Goal: Task Accomplishment & Management: Manage account settings

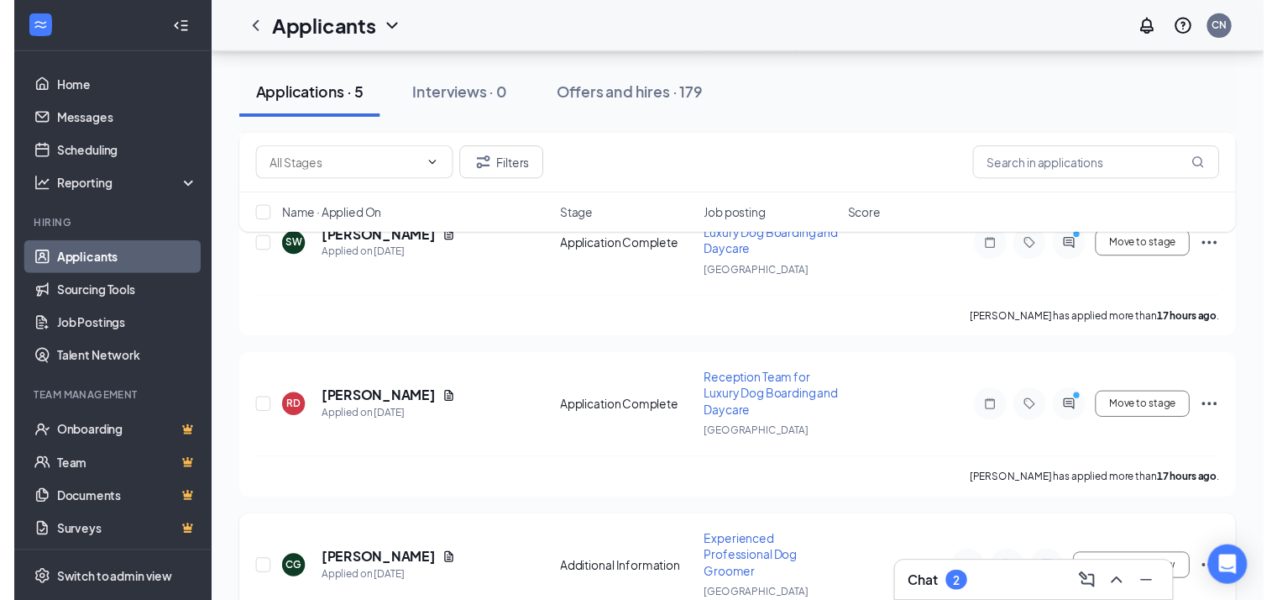
scroll to position [441, 0]
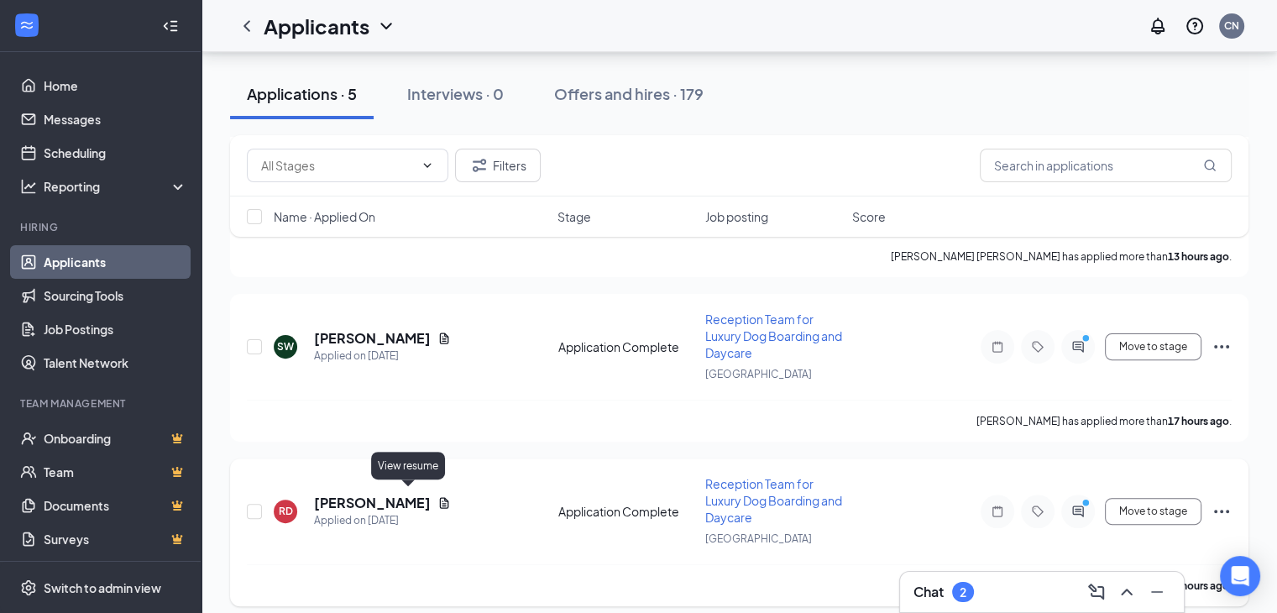
click at [440, 497] on icon "Document" at bounding box center [444, 502] width 9 height 11
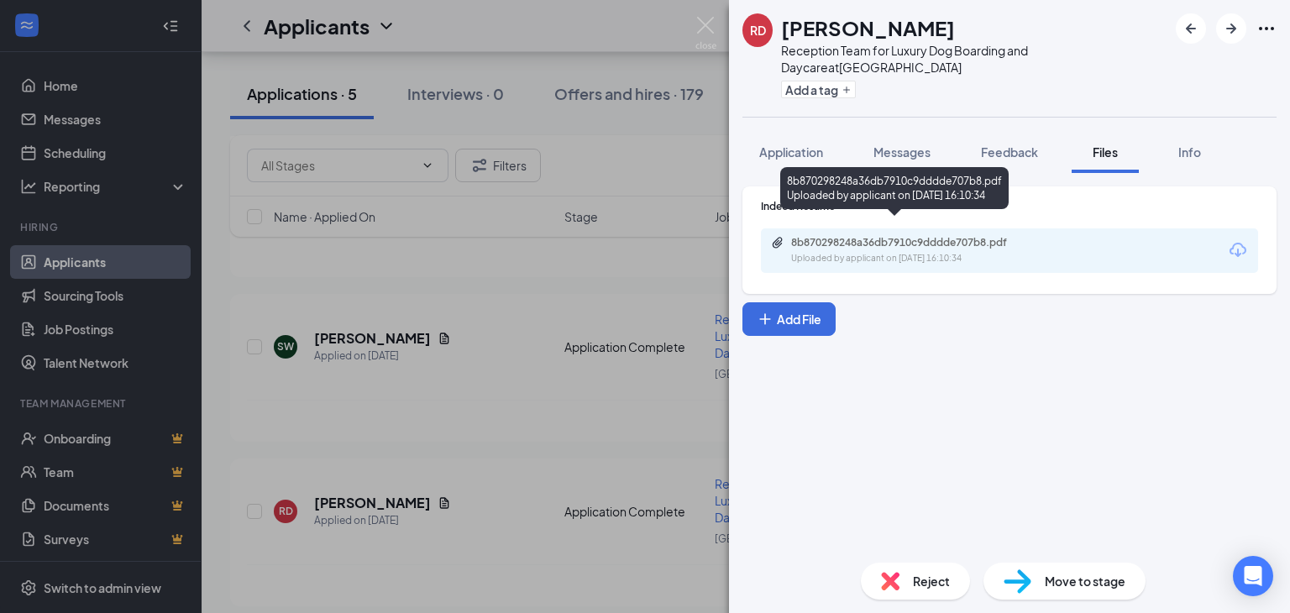
click at [925, 252] on div "Uploaded by applicant on [DATE] 16:10:34" at bounding box center [917, 258] width 252 height 13
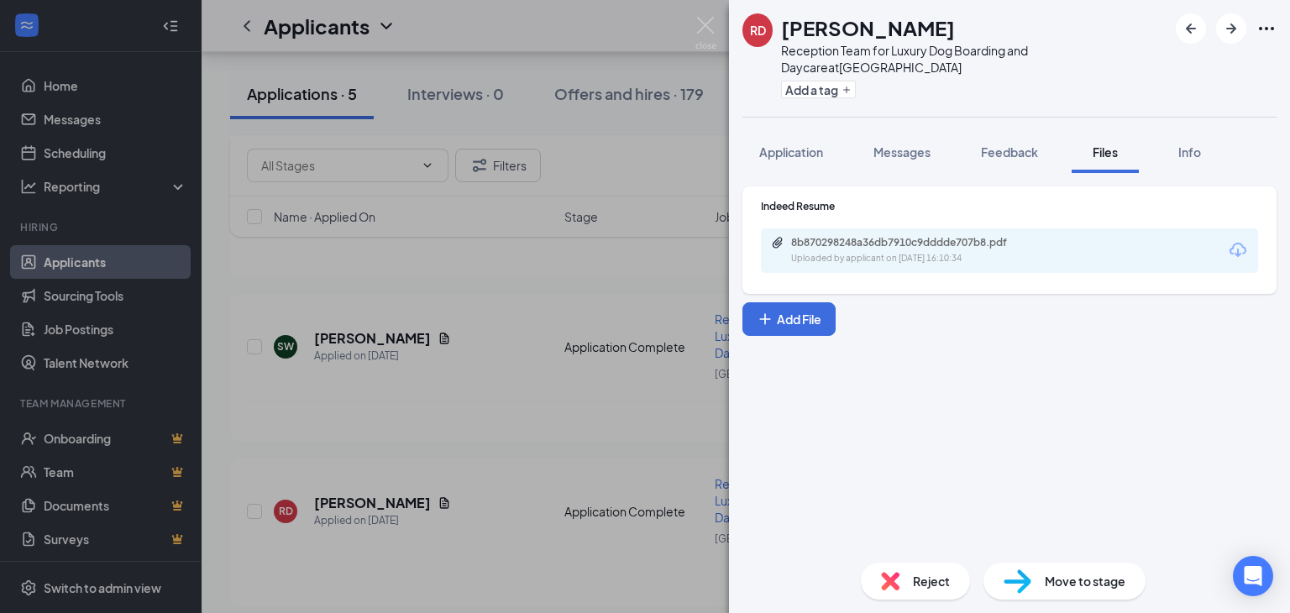
click at [917, 590] on div "Reject" at bounding box center [915, 581] width 109 height 37
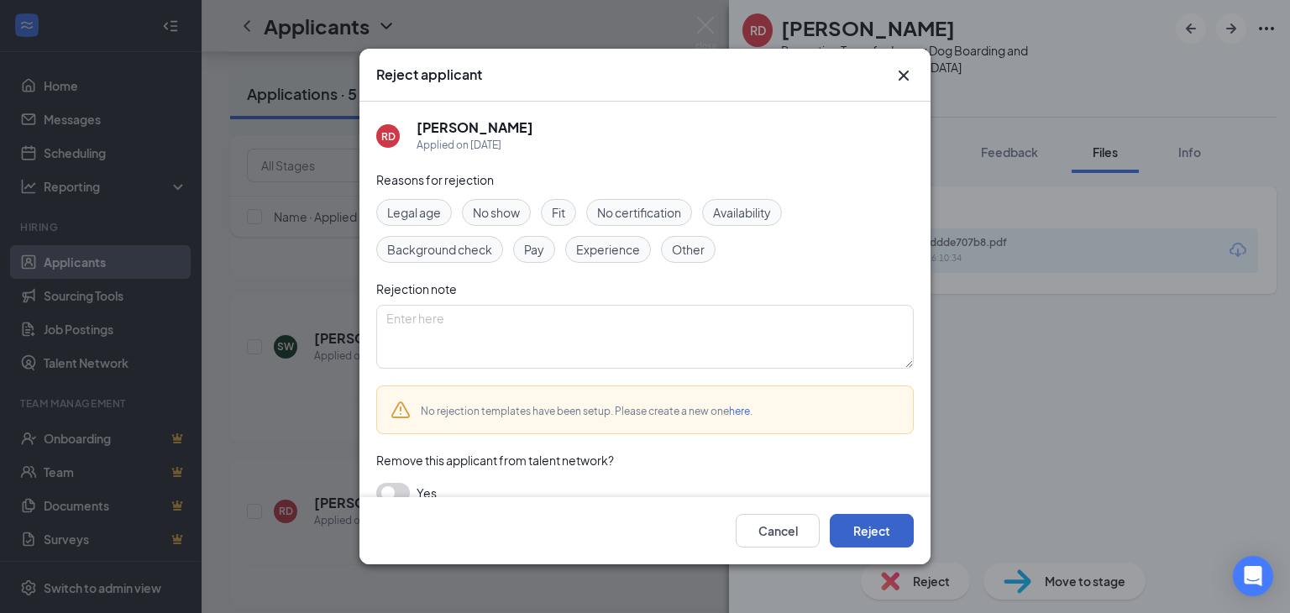
click at [868, 531] on button "Reject" at bounding box center [872, 531] width 84 height 34
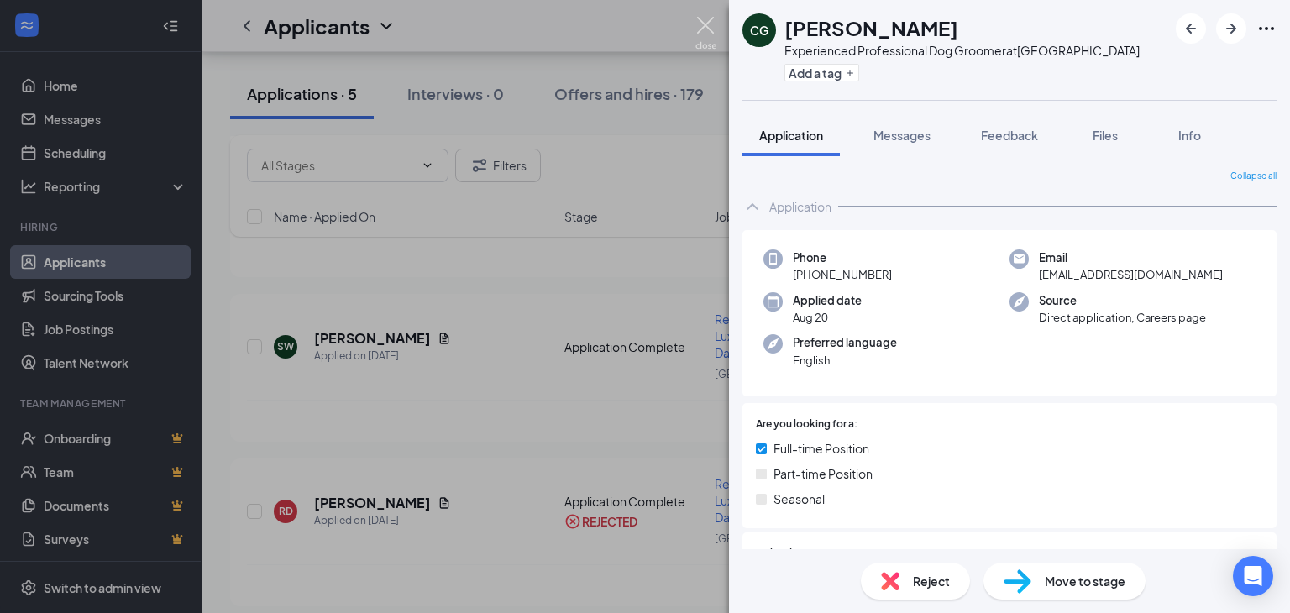
click at [706, 25] on img at bounding box center [705, 33] width 21 height 33
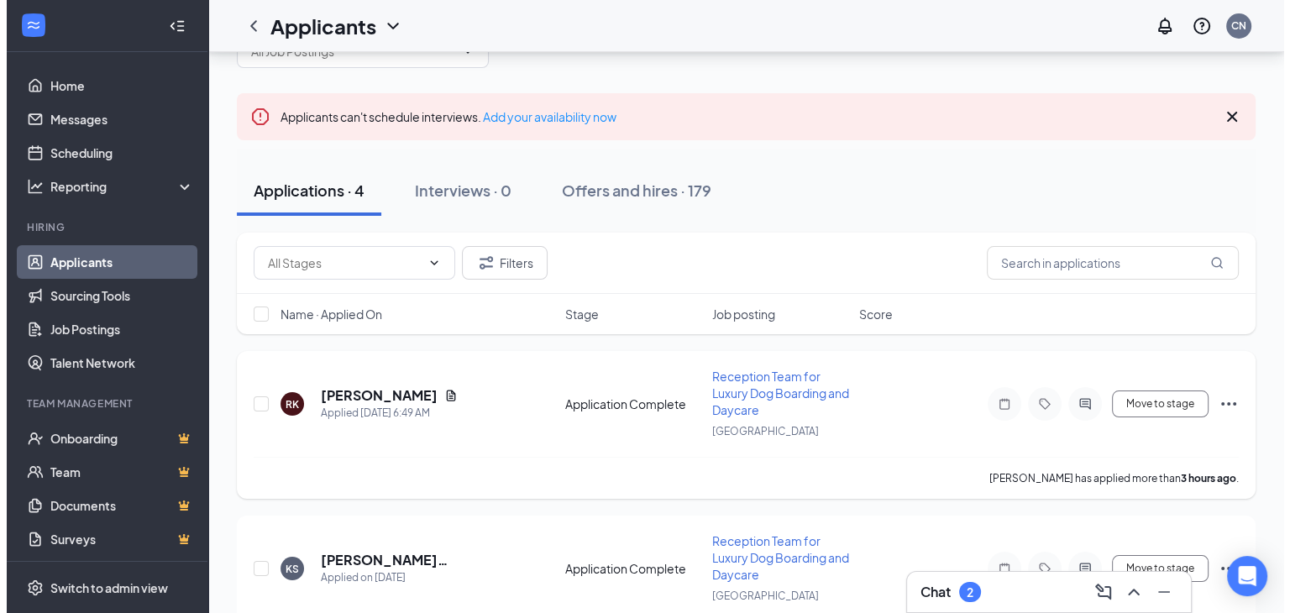
scroll to position [84, 0]
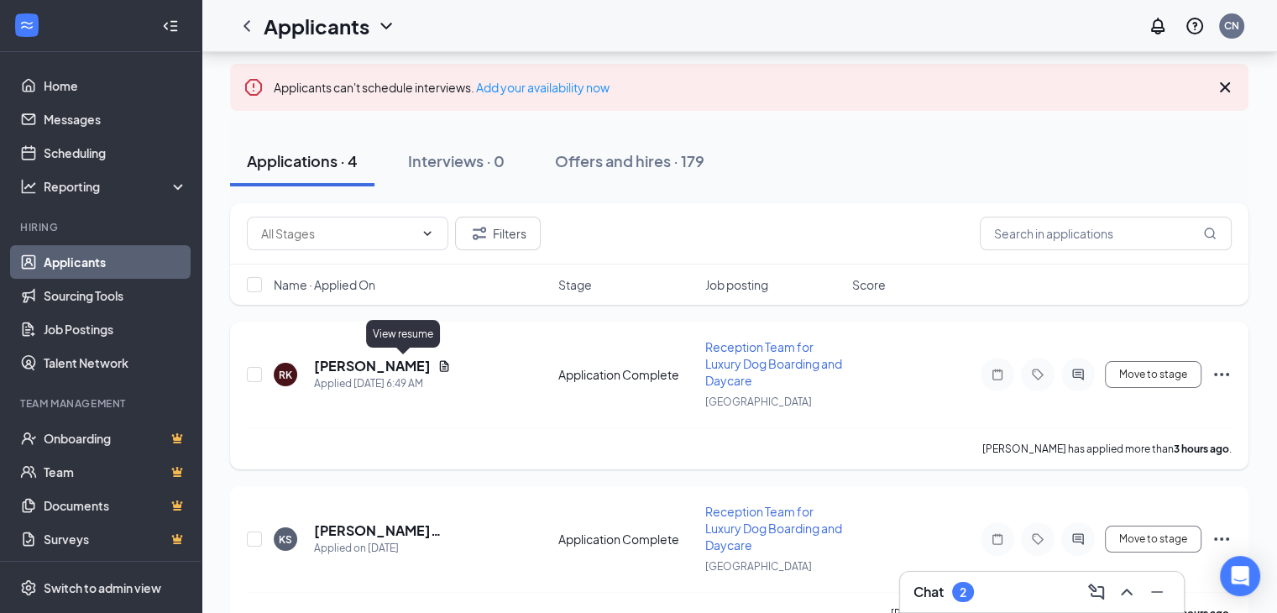
click at [440, 365] on icon "Document" at bounding box center [444, 365] width 9 height 11
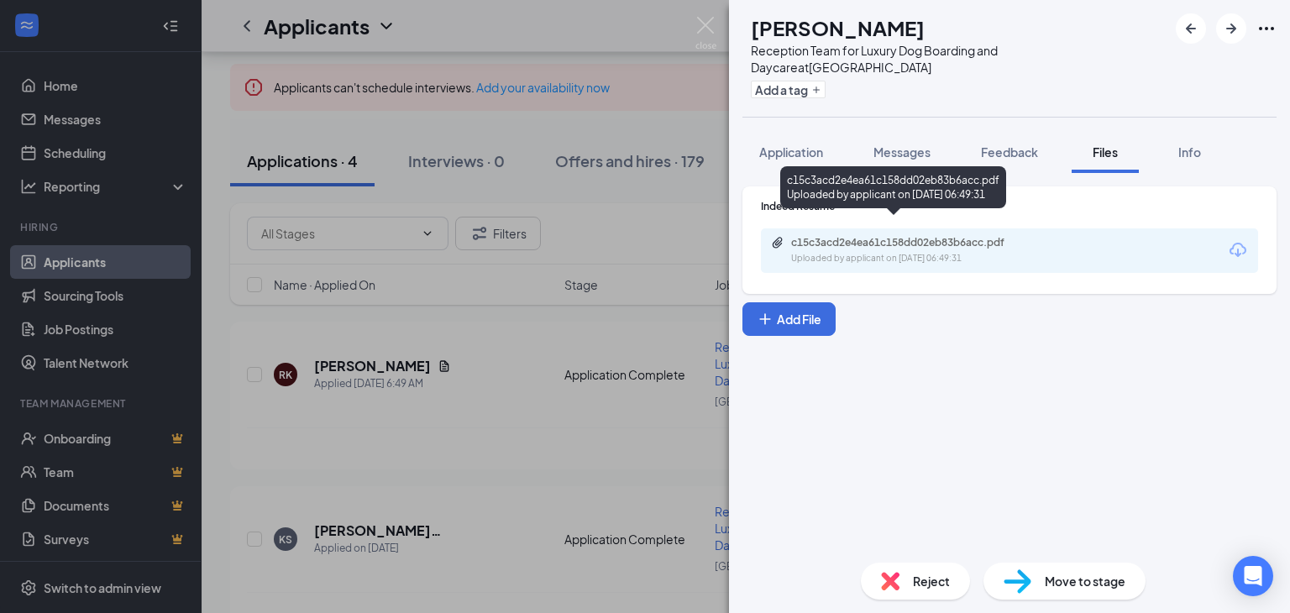
click at [866, 252] on div "Uploaded by applicant on [DATE] 06:49:31" at bounding box center [917, 258] width 252 height 13
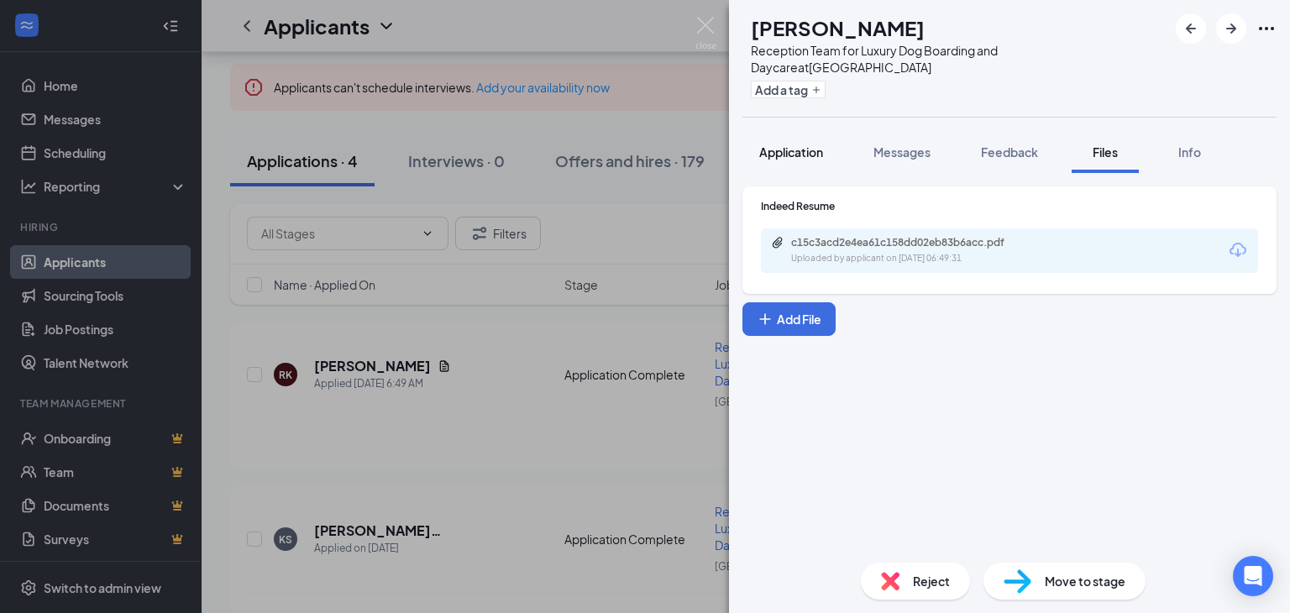
click at [776, 144] on span "Application" at bounding box center [791, 151] width 64 height 15
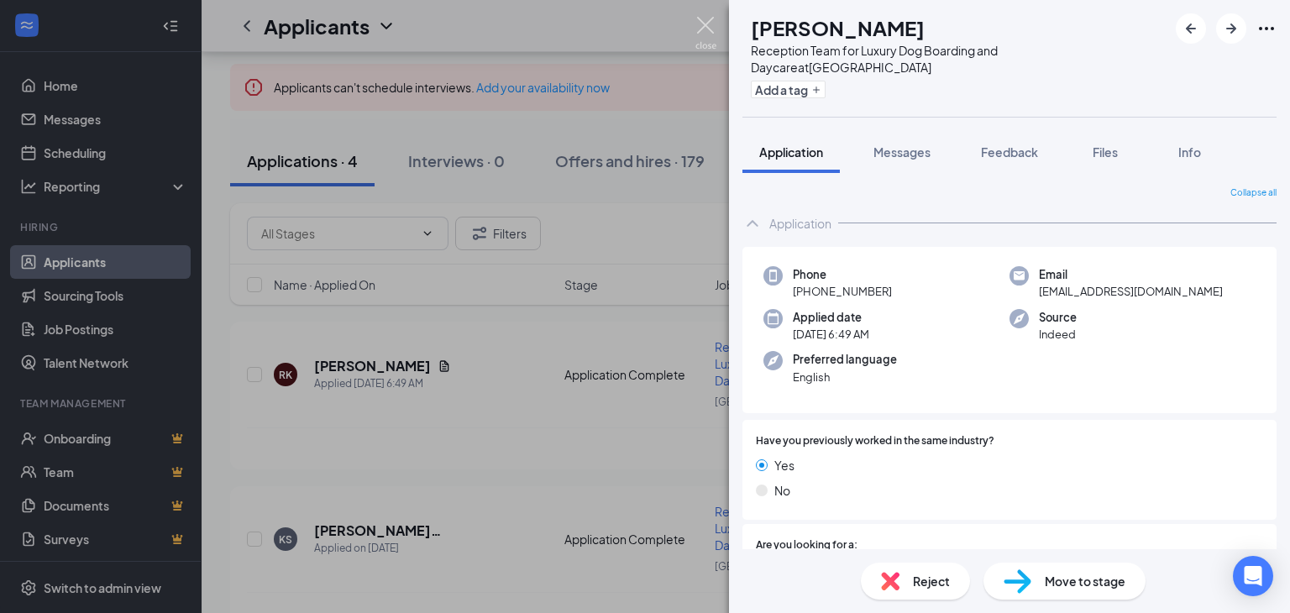
click at [704, 21] on img at bounding box center [705, 33] width 21 height 33
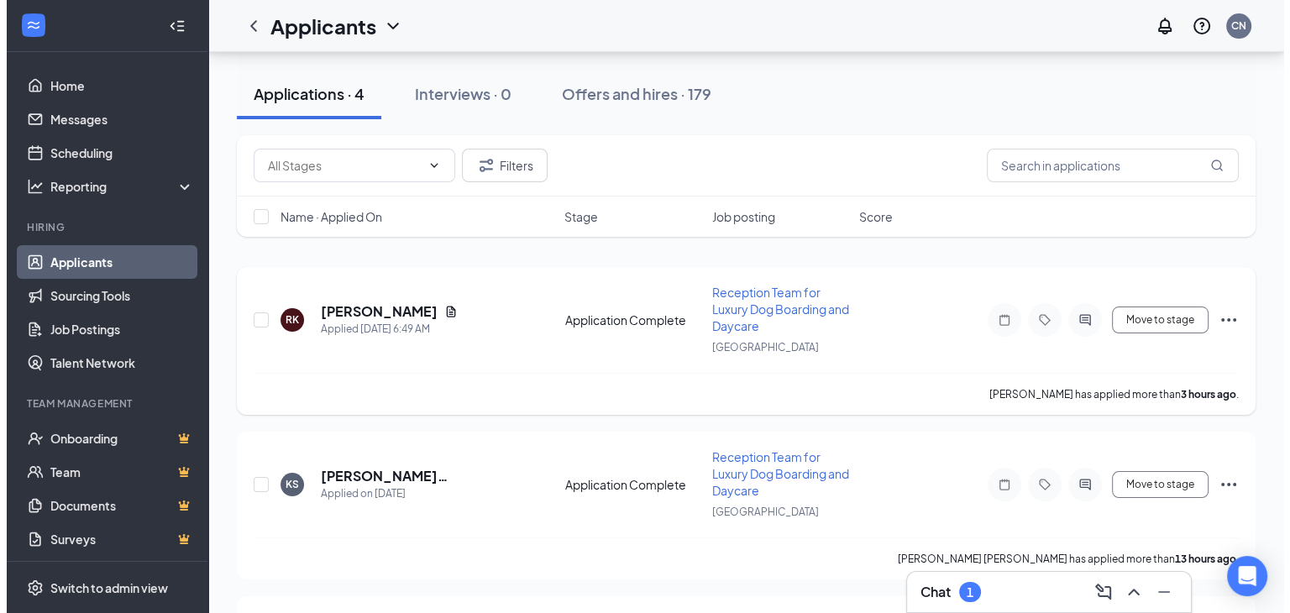
scroll to position [168, 0]
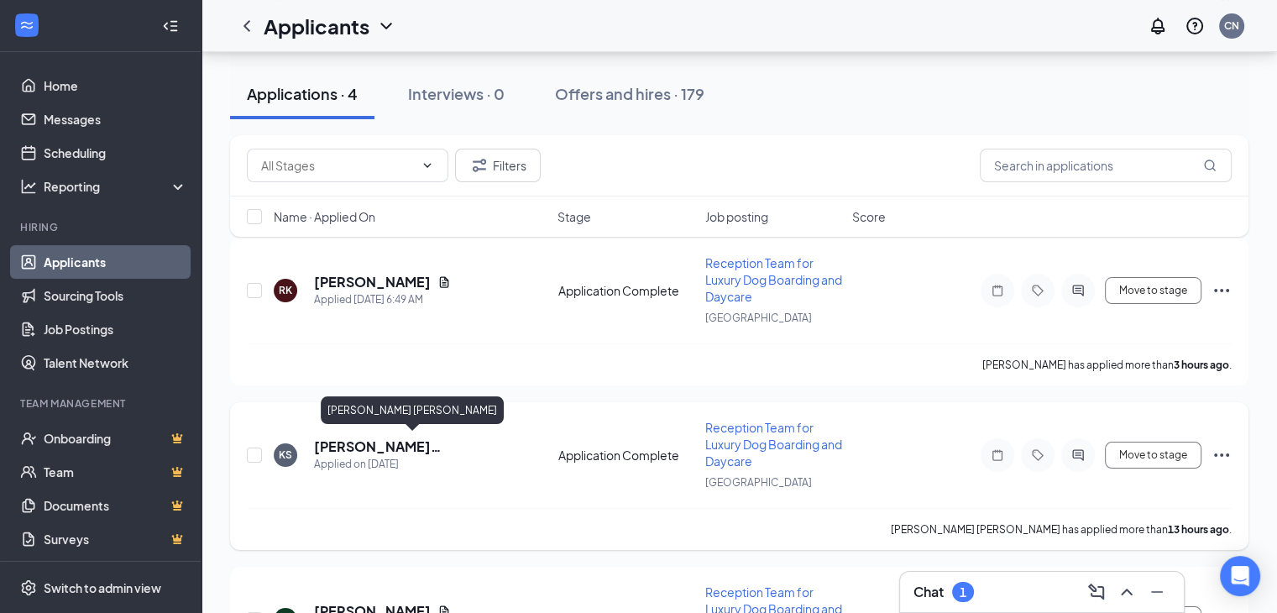
click at [374, 441] on h5 "[PERSON_NAME] [PERSON_NAME]" at bounding box center [413, 447] width 199 height 18
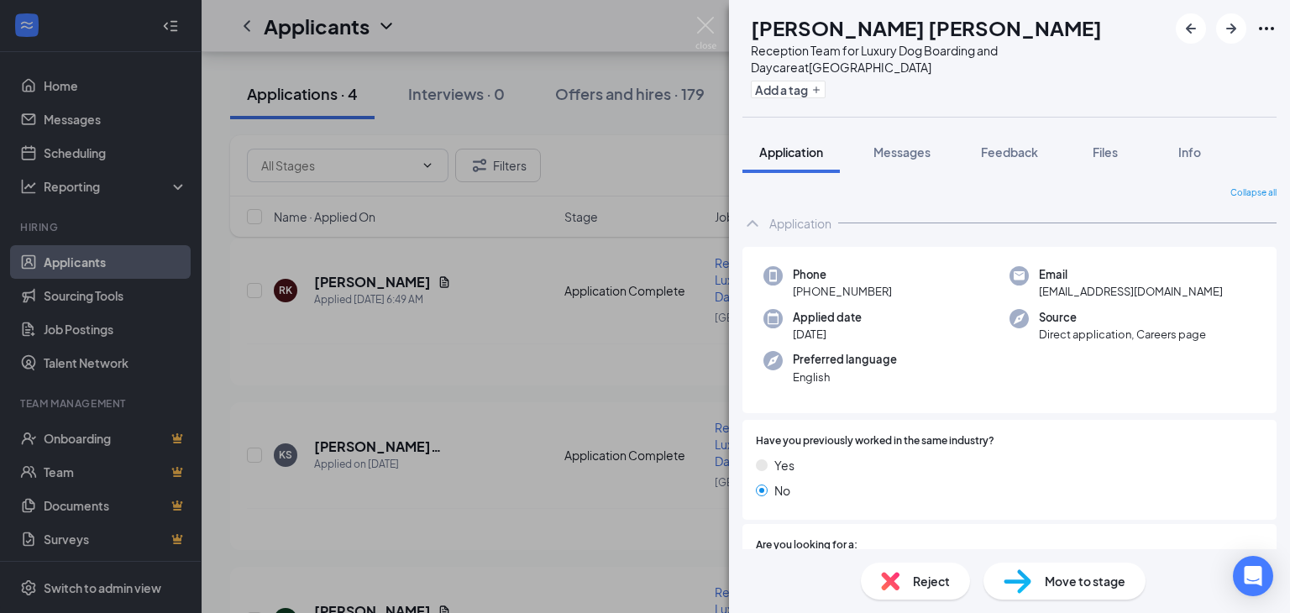
click at [904, 585] on div "Reject" at bounding box center [915, 581] width 109 height 37
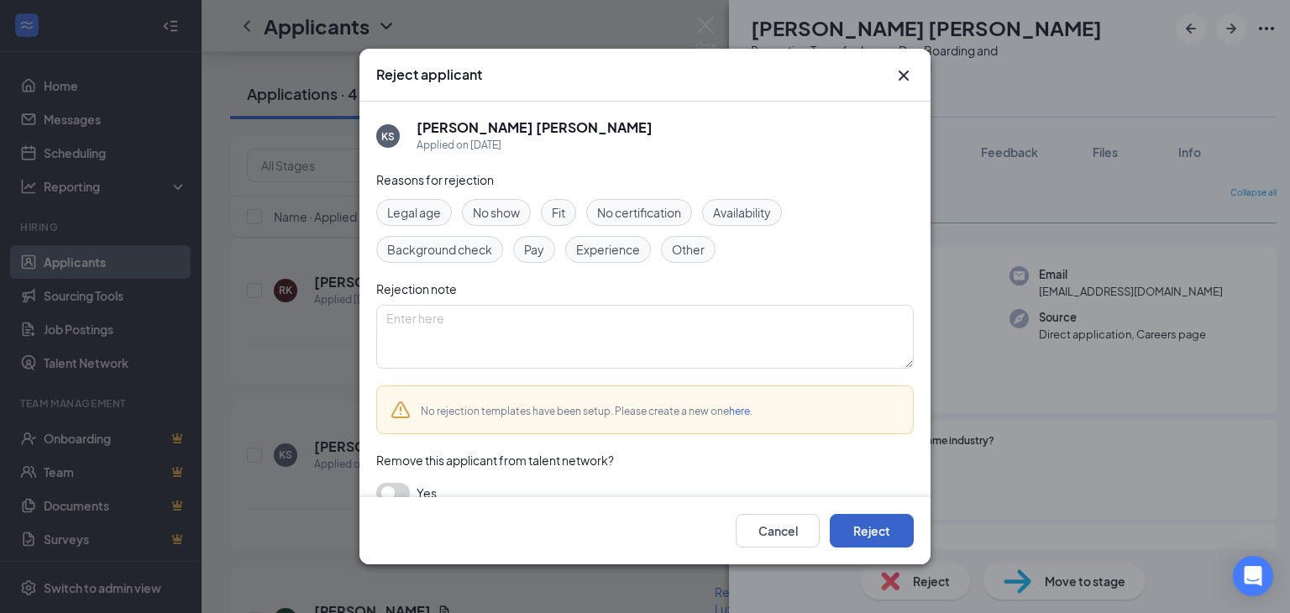
click at [860, 527] on button "Reject" at bounding box center [872, 531] width 84 height 34
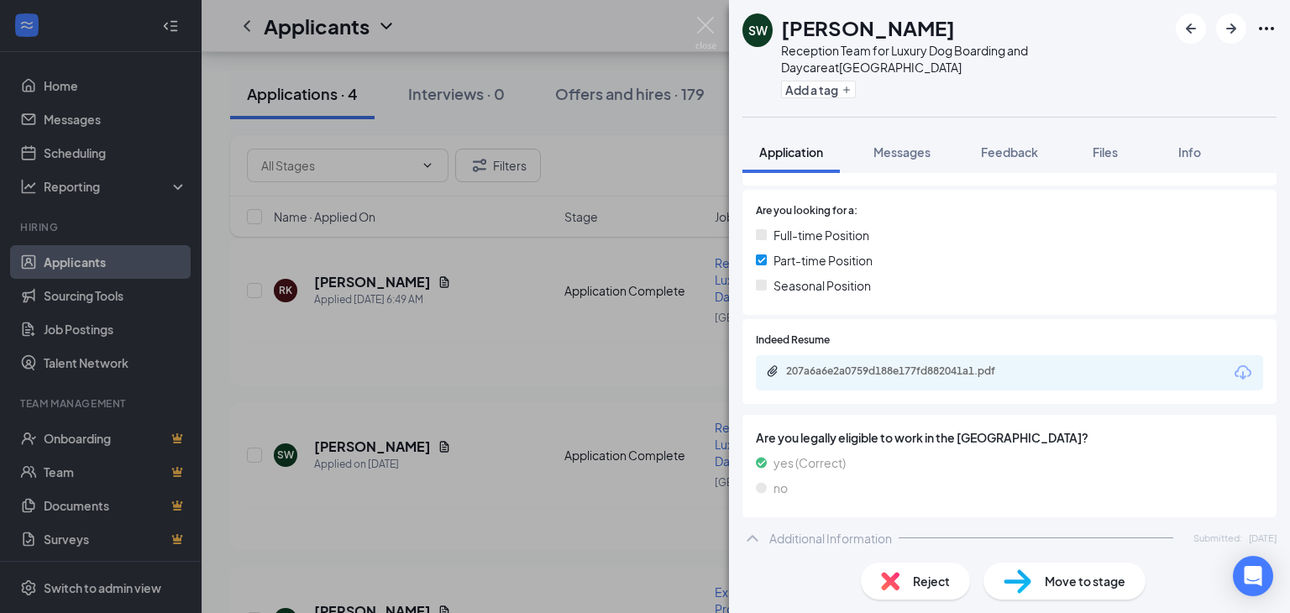
scroll to position [288, 0]
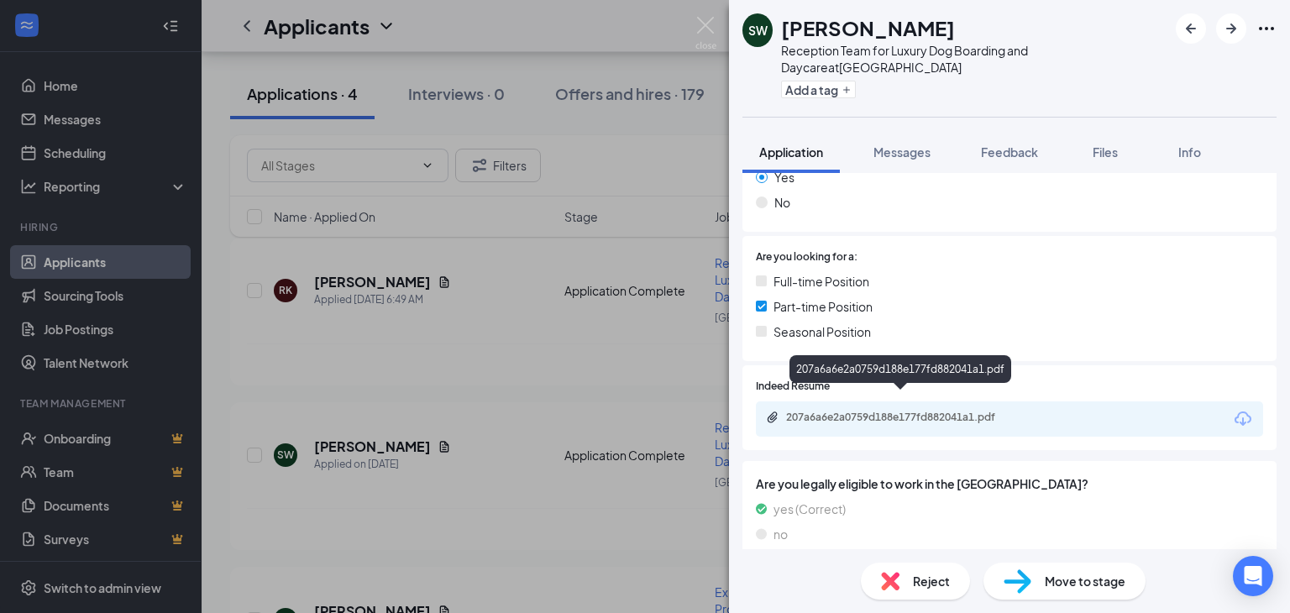
click at [928, 411] on div "207a6a6e2a0759d188e177fd882041a1.pdf" at bounding box center [903, 417] width 235 height 13
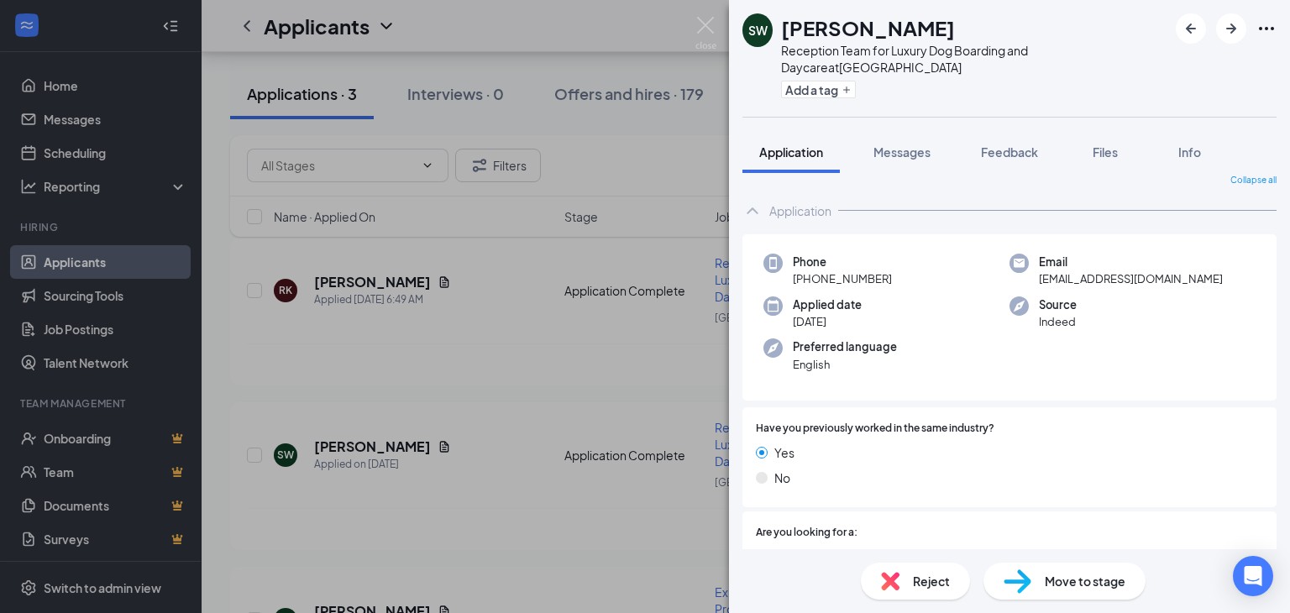
scroll to position [0, 0]
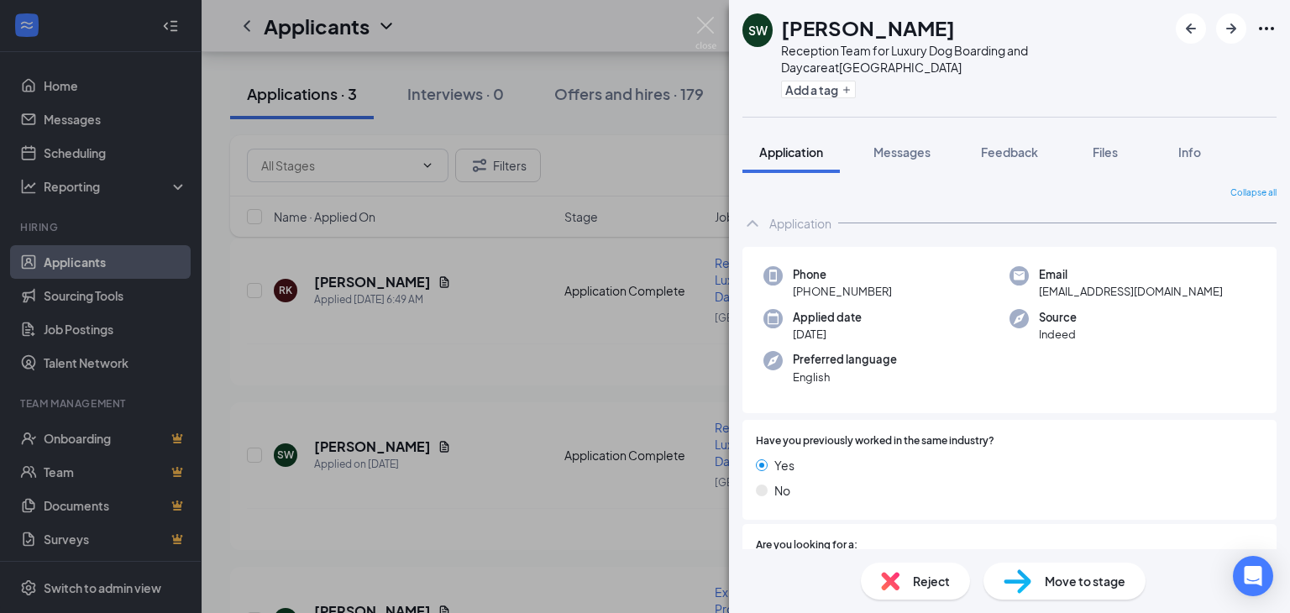
click at [919, 580] on span "Reject" at bounding box center [931, 581] width 37 height 18
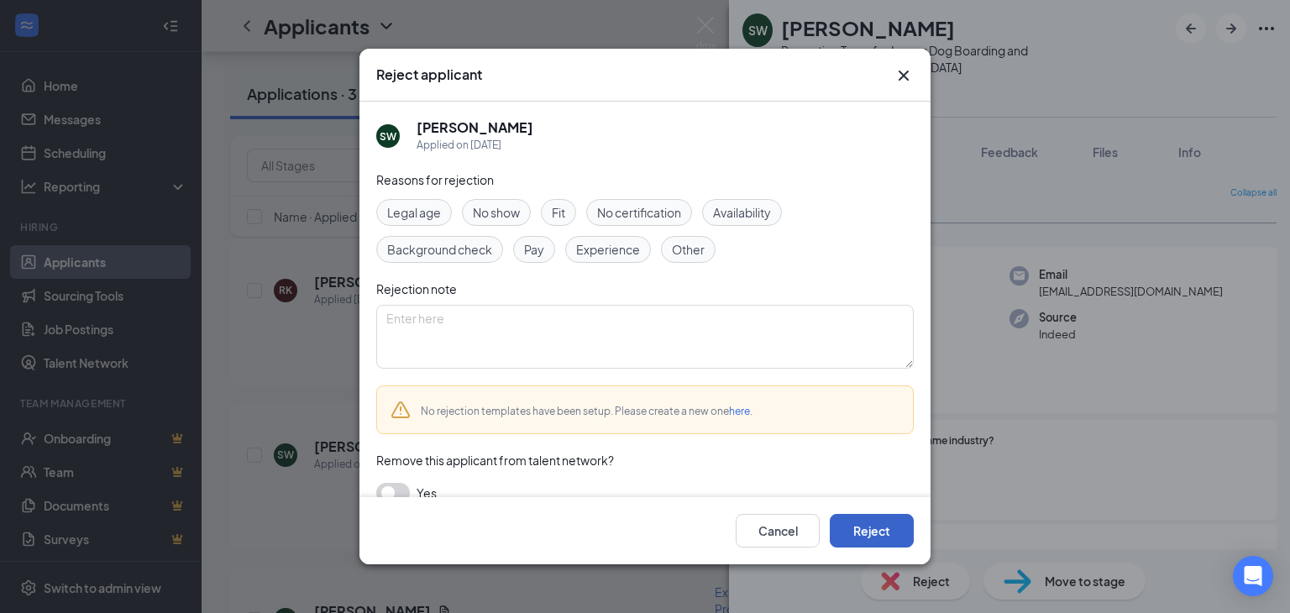
click at [863, 528] on button "Reject" at bounding box center [872, 531] width 84 height 34
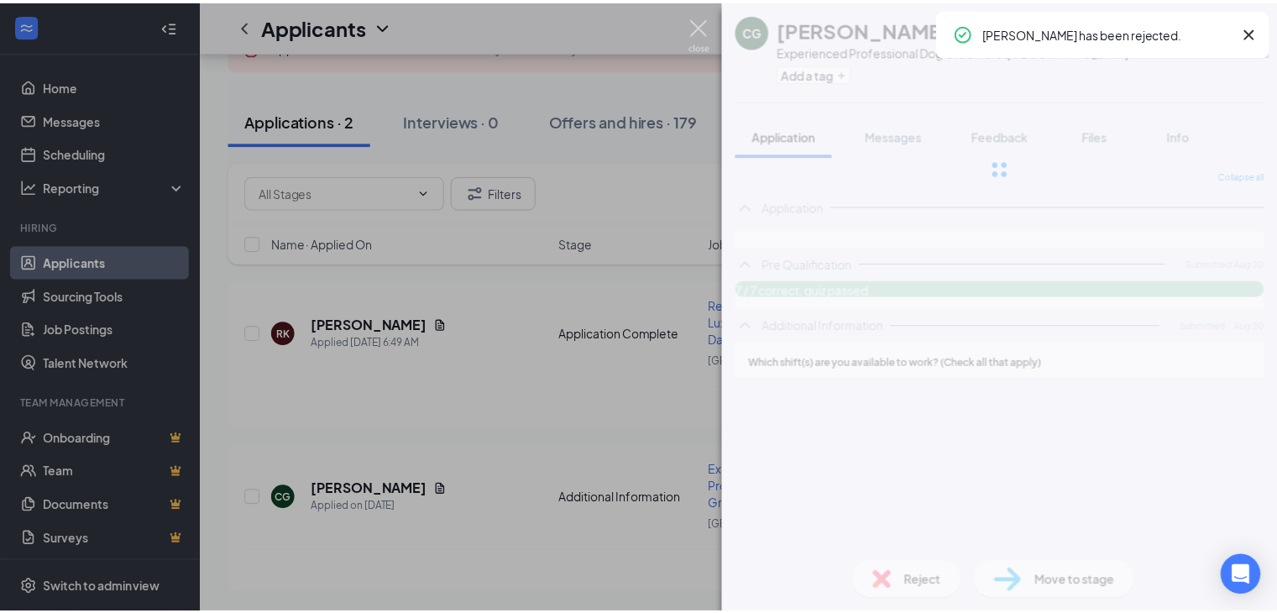
scroll to position [121, 0]
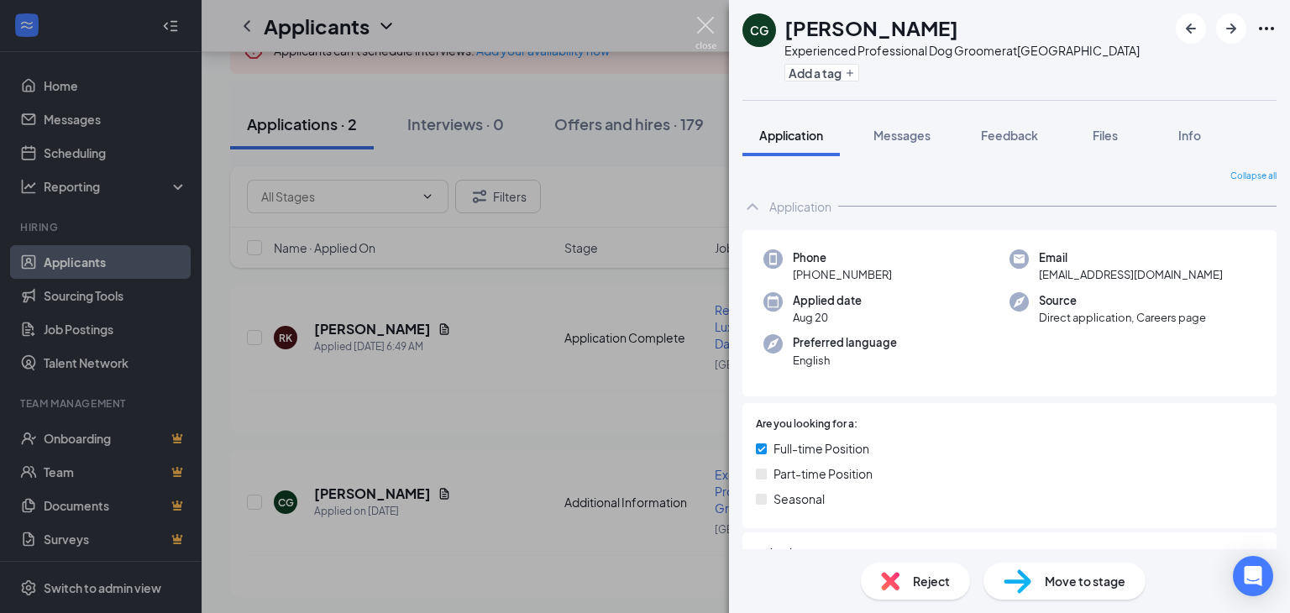
click at [706, 19] on img at bounding box center [705, 33] width 21 height 33
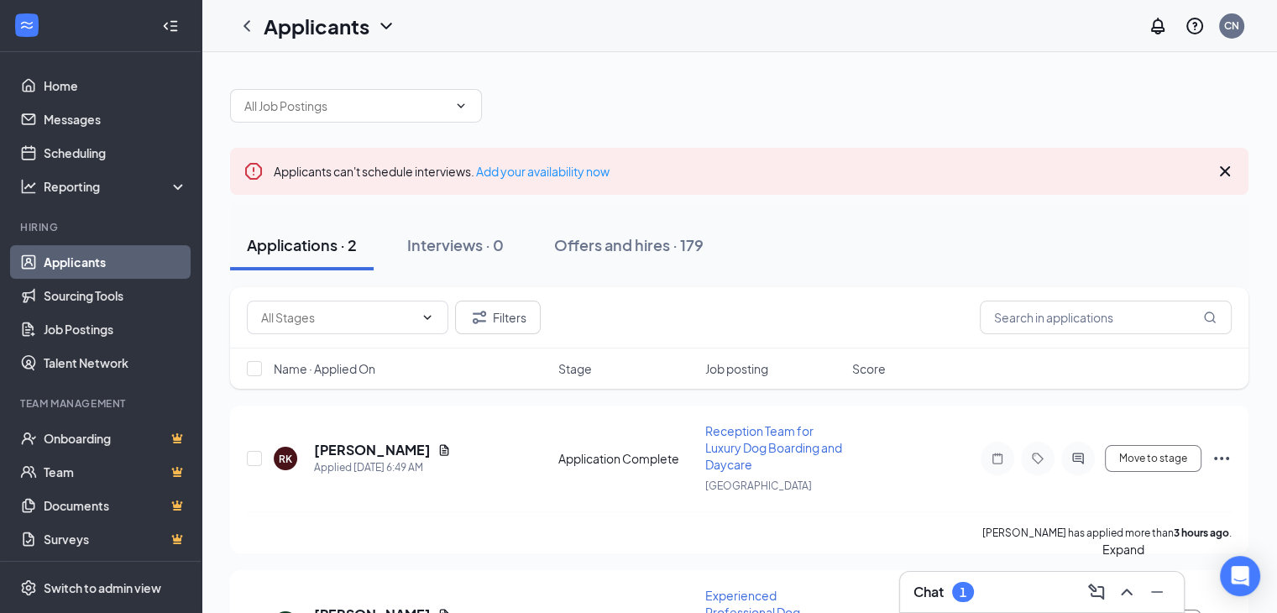
click at [1122, 591] on icon "ChevronUp" at bounding box center [1127, 592] width 20 height 20
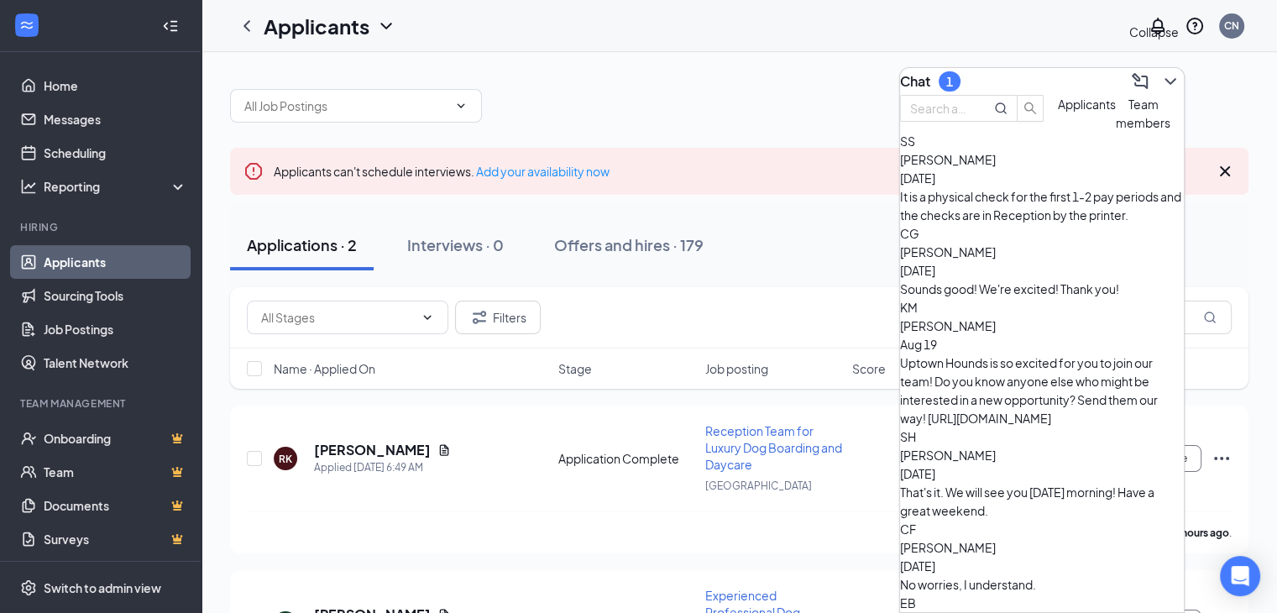
click at [1161, 80] on icon "ChevronDown" at bounding box center [1171, 81] width 20 height 20
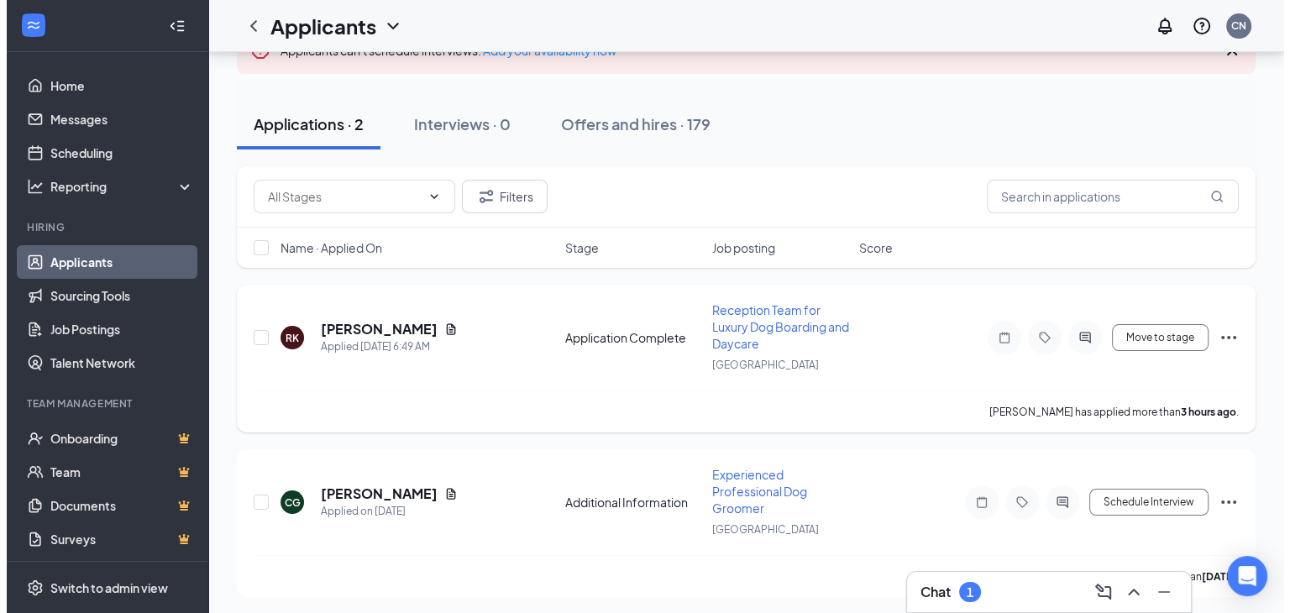
scroll to position [121, 0]
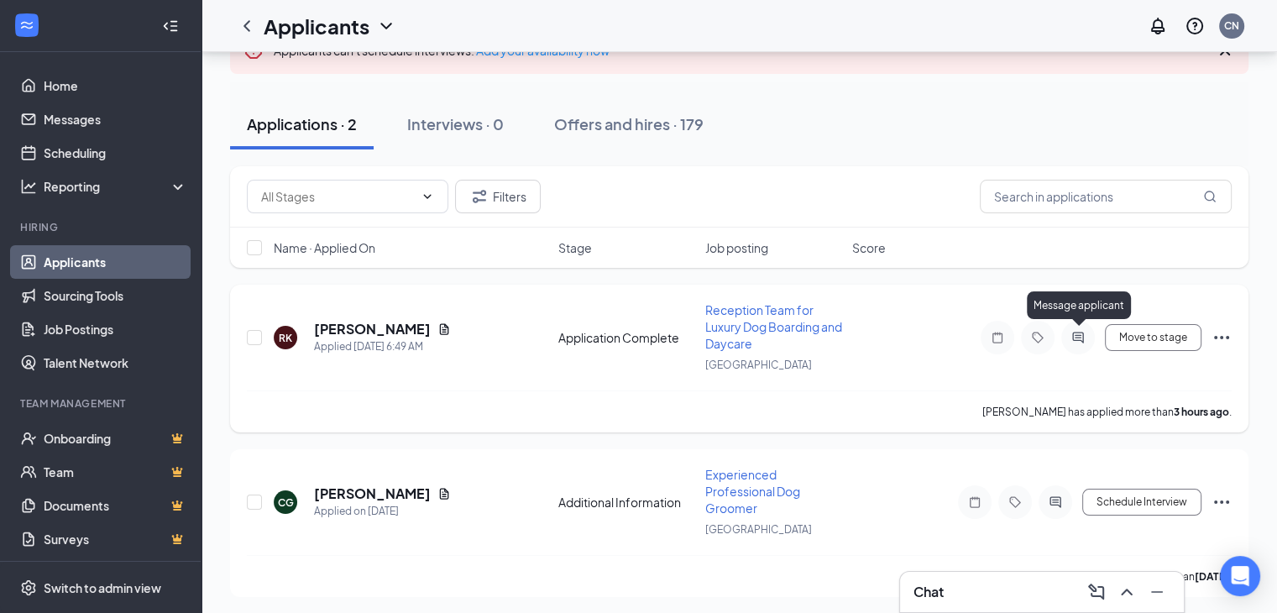
click at [1079, 333] on icon "ActiveChat" at bounding box center [1078, 337] width 11 height 11
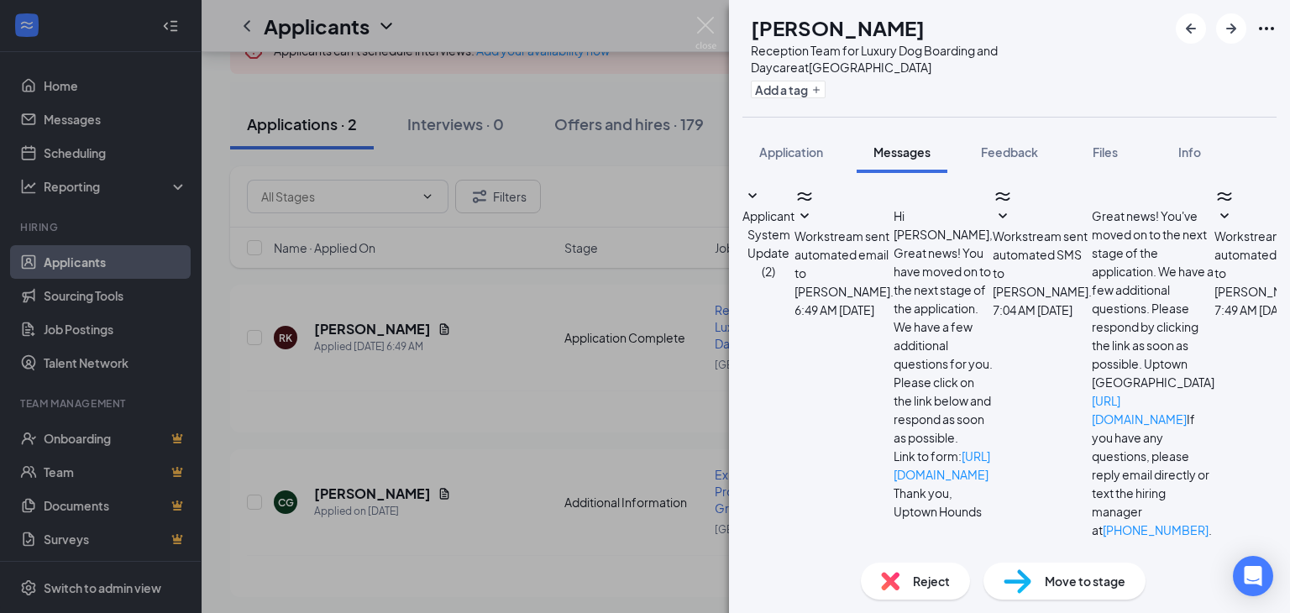
type textarea "Hi [PERSON_NAME], thank you for applying to Uptown Hounds. We are looking for a…"
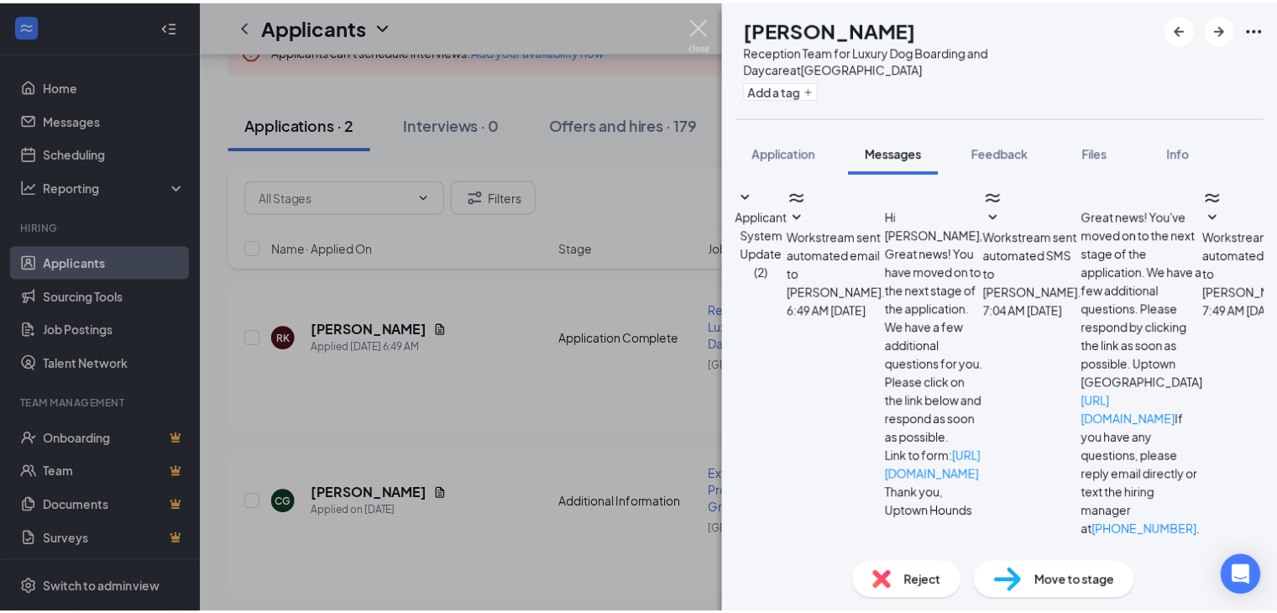
scroll to position [406, 0]
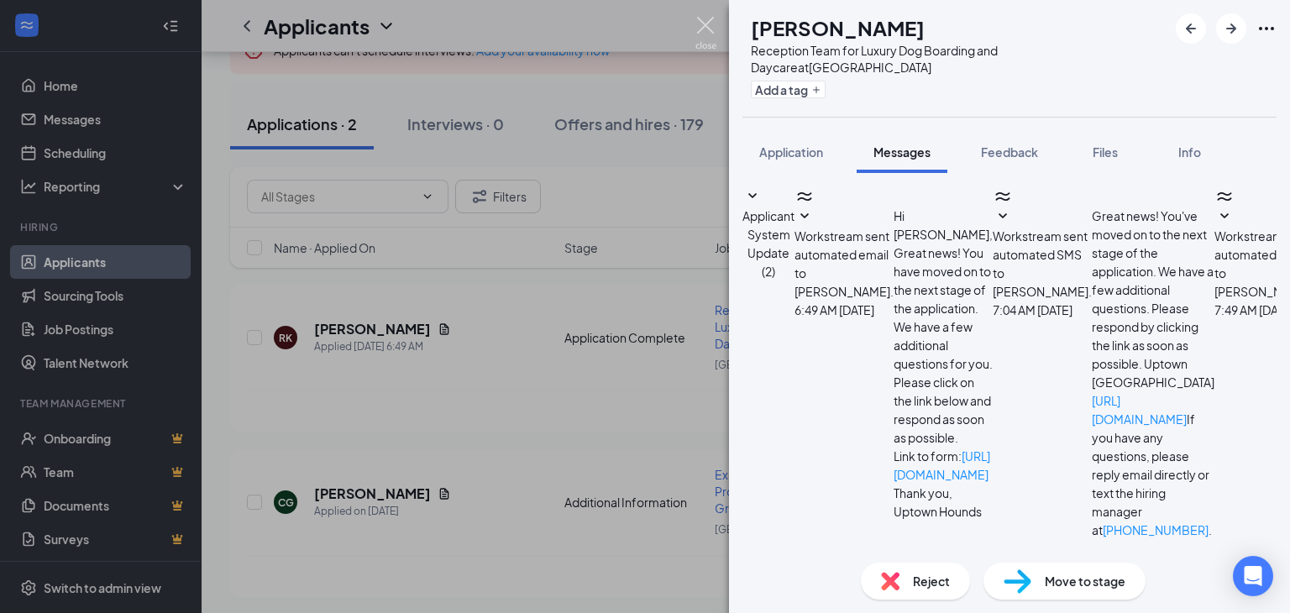
click at [705, 23] on img at bounding box center [705, 33] width 21 height 33
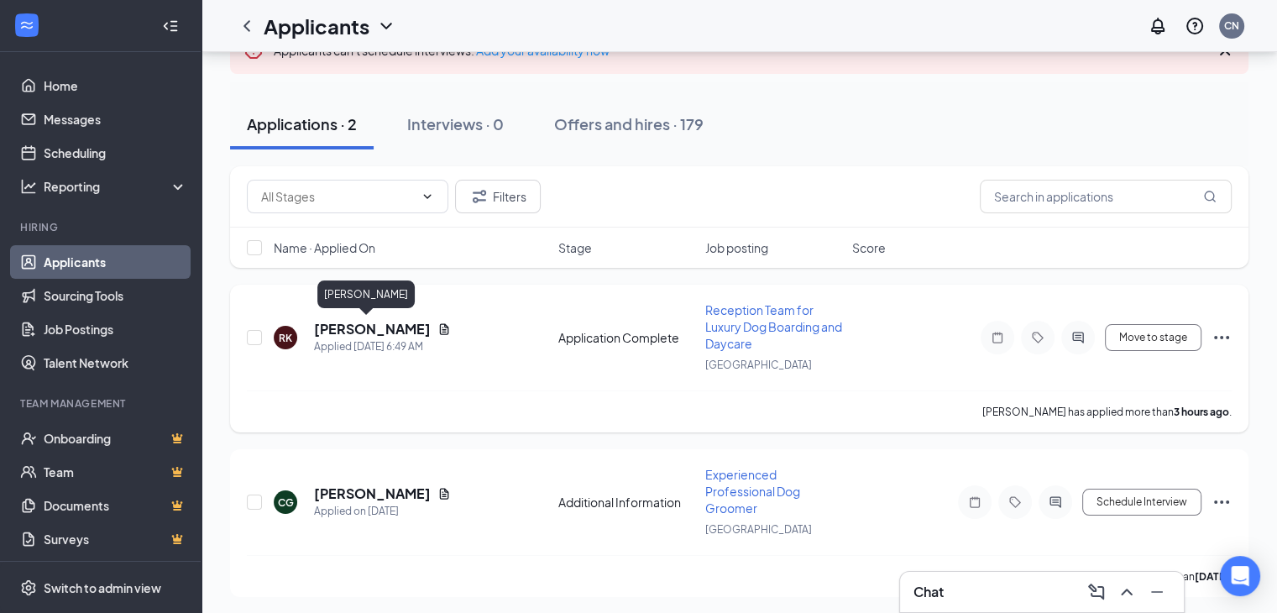
click at [325, 325] on h5 "[PERSON_NAME]" at bounding box center [372, 329] width 117 height 18
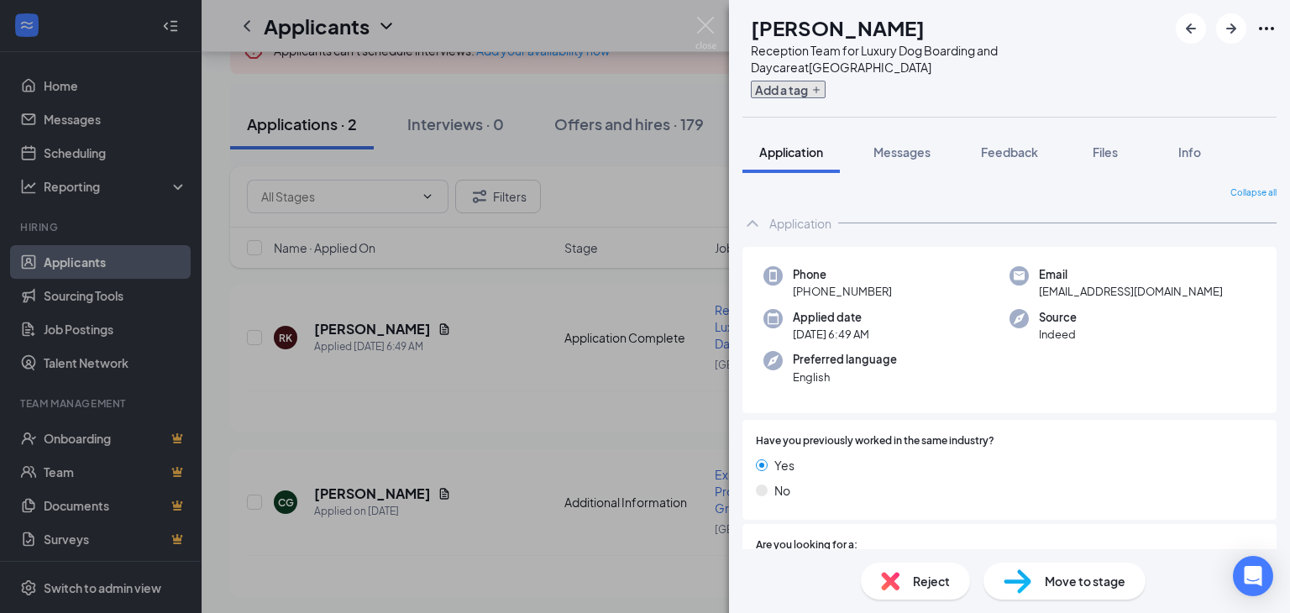
click at [826, 81] on button "Add a tag" at bounding box center [788, 90] width 75 height 18
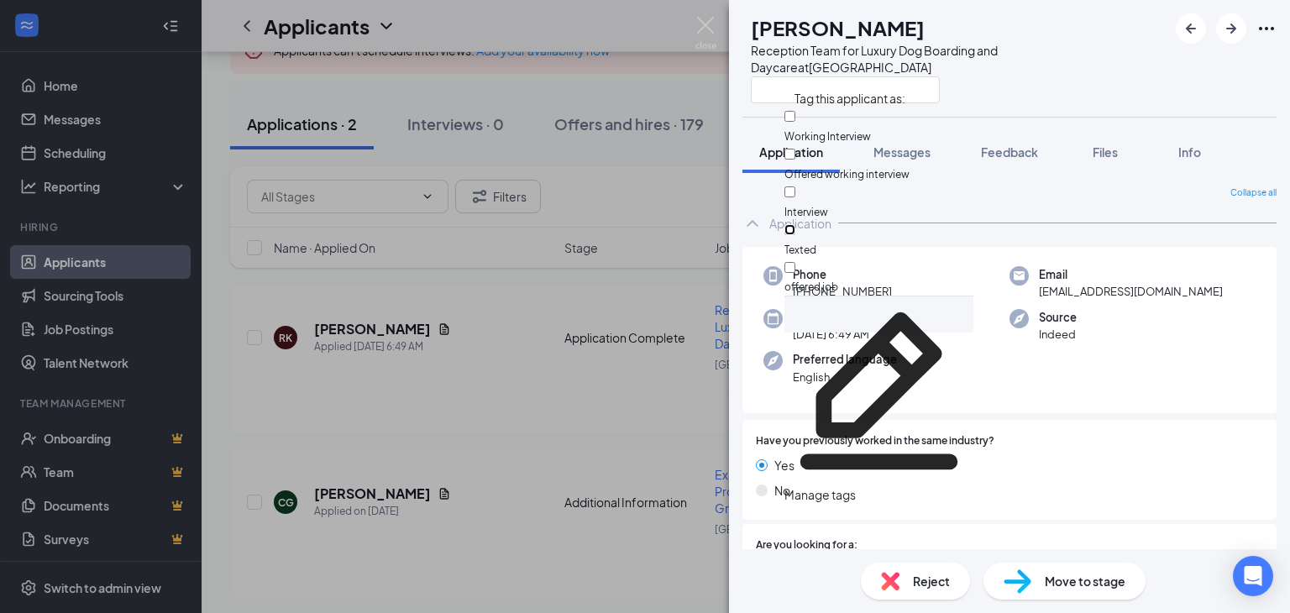
click at [795, 224] on input "Texted" at bounding box center [789, 229] width 11 height 11
checkbox input "true"
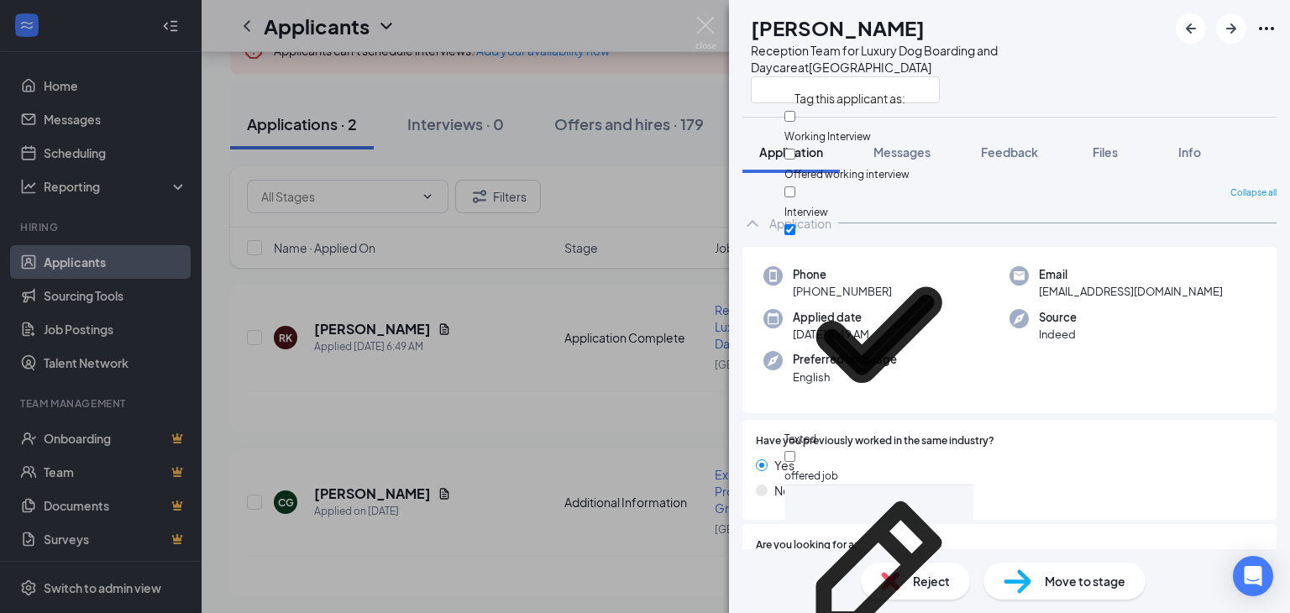
click at [1130, 80] on div at bounding box center [959, 90] width 417 height 28
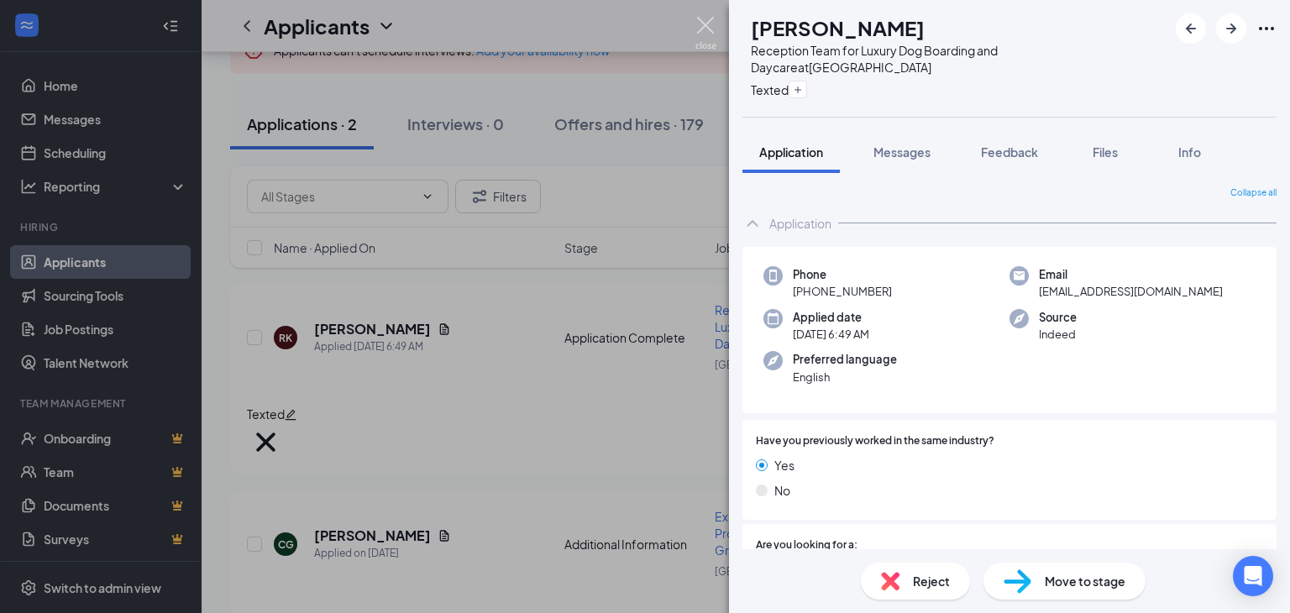
click at [703, 21] on img at bounding box center [705, 33] width 21 height 33
